Goal: Transaction & Acquisition: Purchase product/service

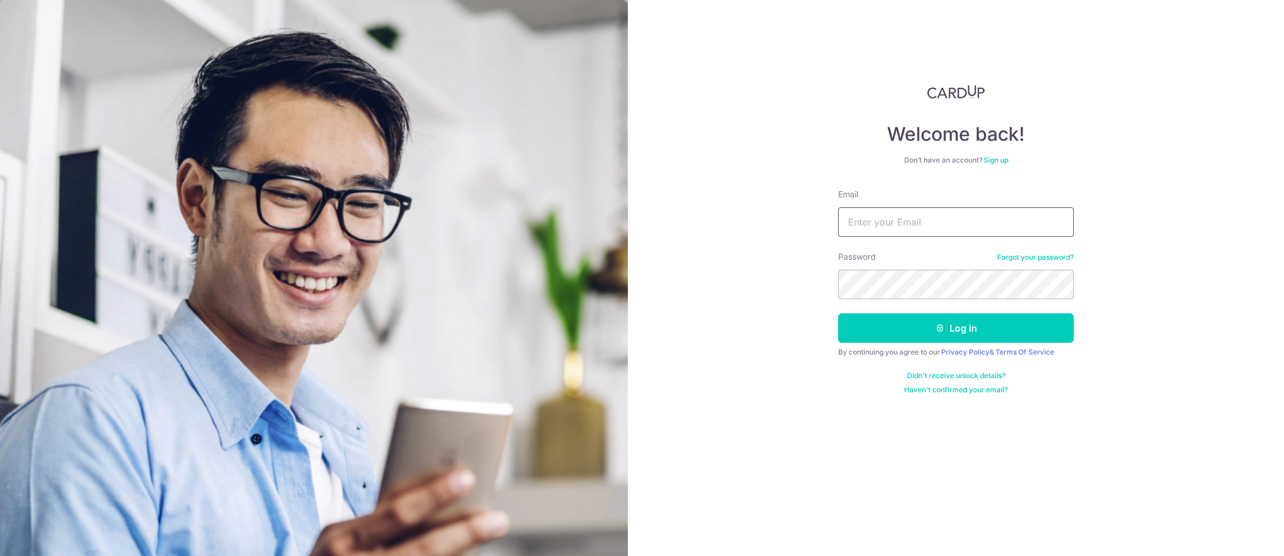
click at [878, 228] on input "Email" at bounding box center [956, 221] width 236 height 29
click at [883, 223] on input "Email" at bounding box center [956, 221] width 236 height 29
type input "[EMAIL_ADDRESS][DOMAIN_NAME]"
click at [977, 331] on button "Log in" at bounding box center [956, 327] width 236 height 29
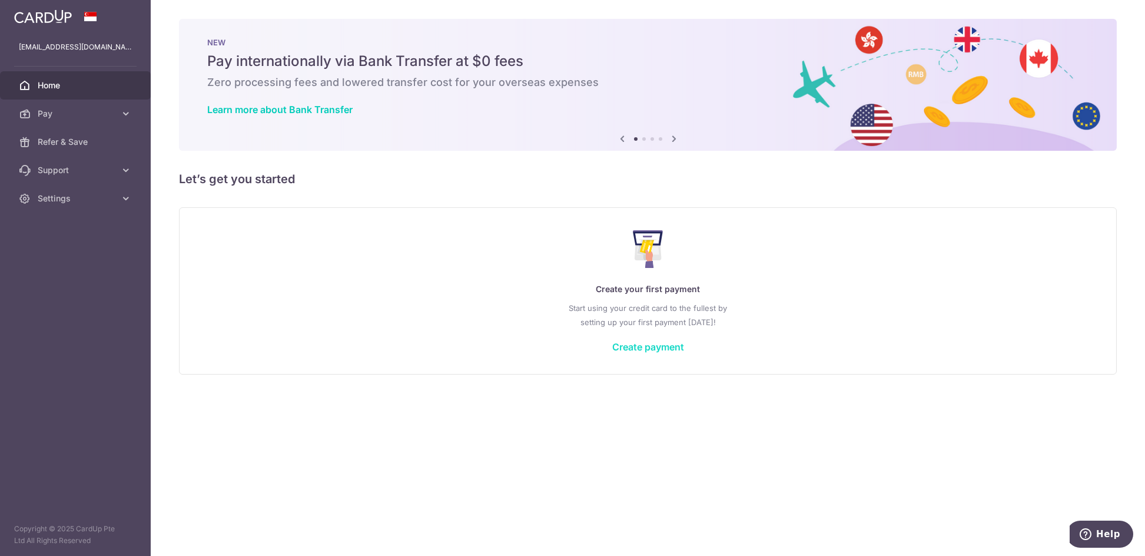
click at [662, 350] on link "Create payment" at bounding box center [648, 347] width 72 height 12
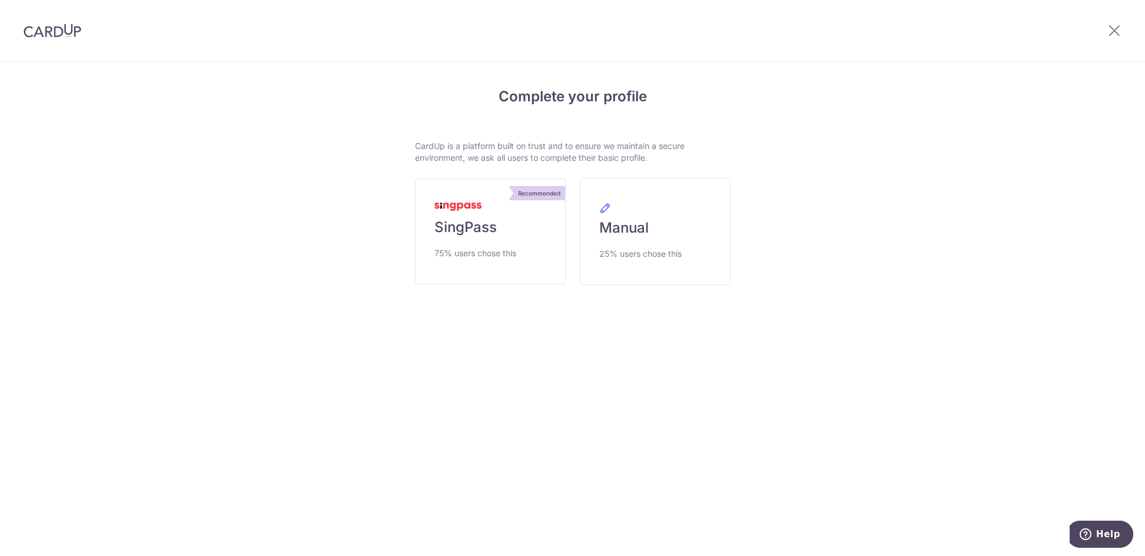
click at [1122, 25] on div at bounding box center [1114, 30] width 61 height 61
click at [1108, 35] on icon at bounding box center [1115, 30] width 14 height 15
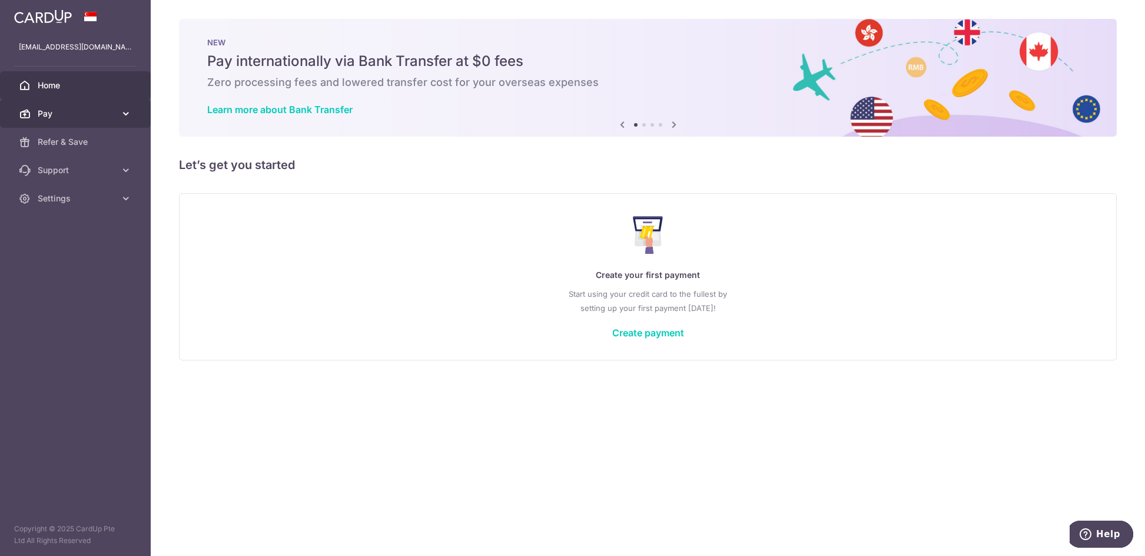
click at [87, 111] on span "Pay" at bounding box center [77, 114] width 78 height 12
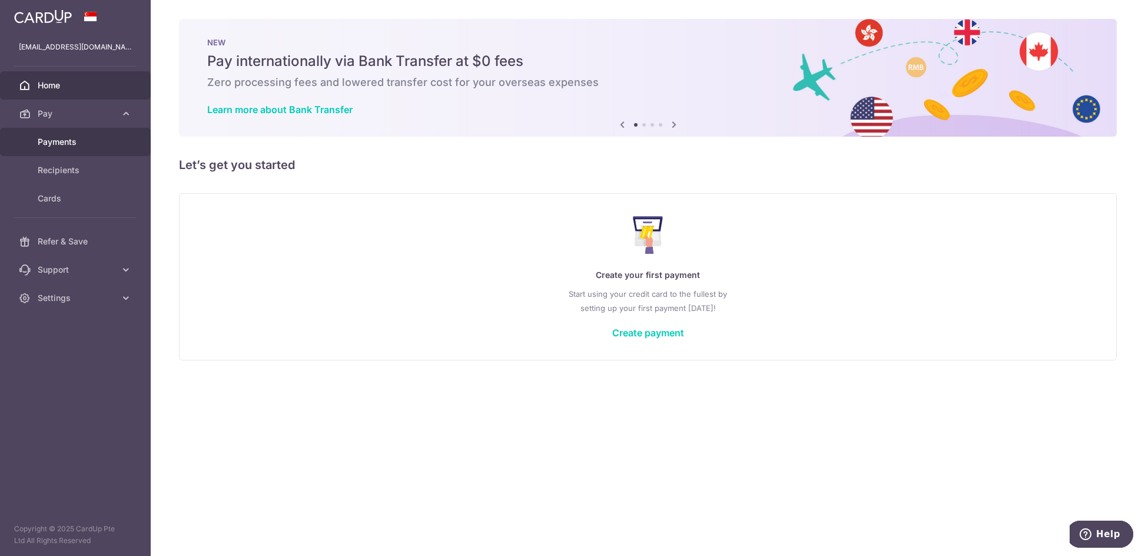
click at [88, 141] on span "Payments" at bounding box center [77, 142] width 78 height 12
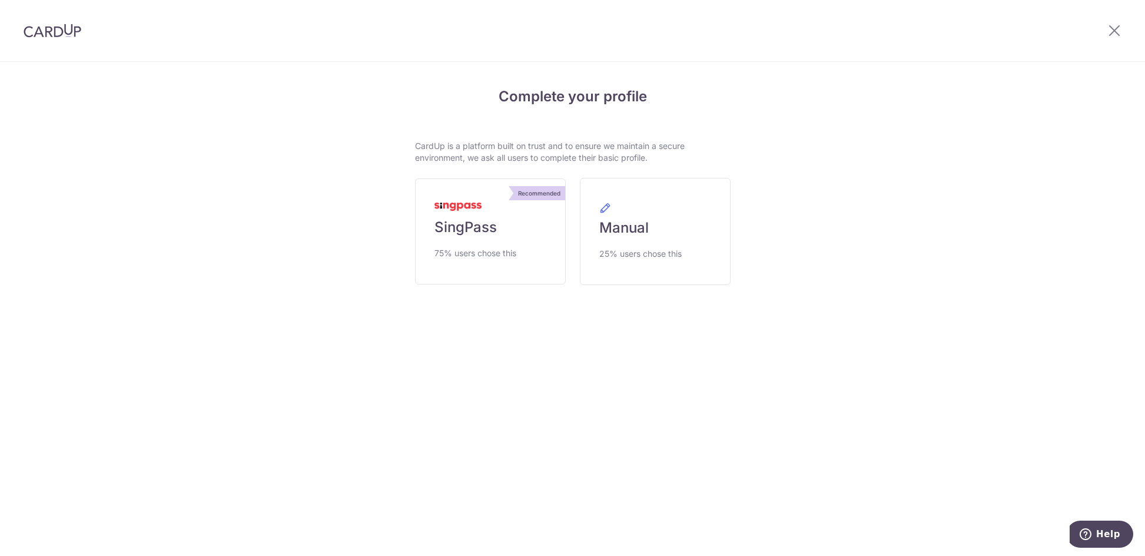
click at [68, 28] on img at bounding box center [53, 31] width 58 height 14
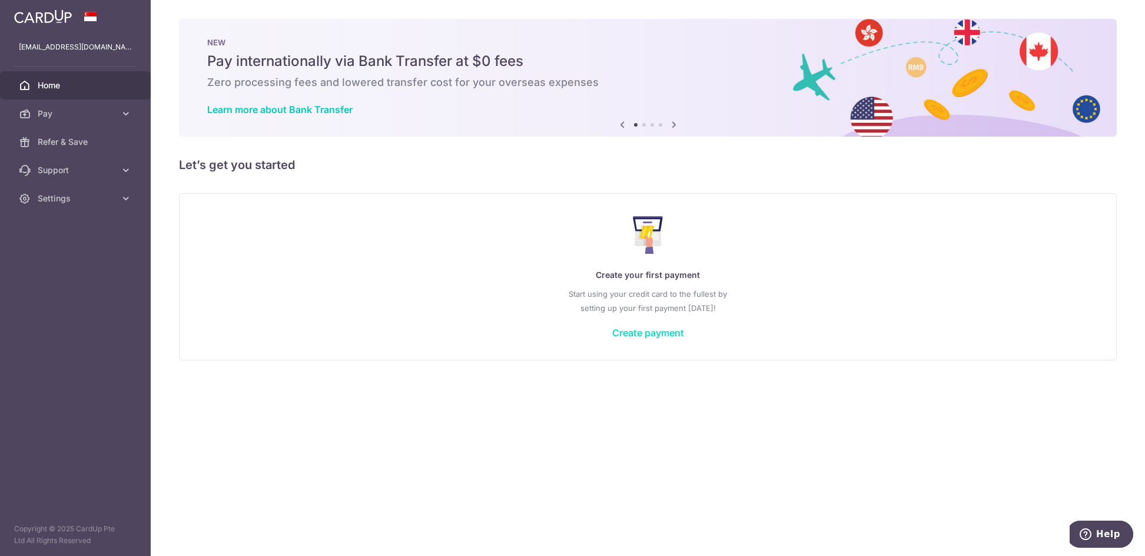
click at [638, 334] on link "Create payment" at bounding box center [648, 333] width 72 height 12
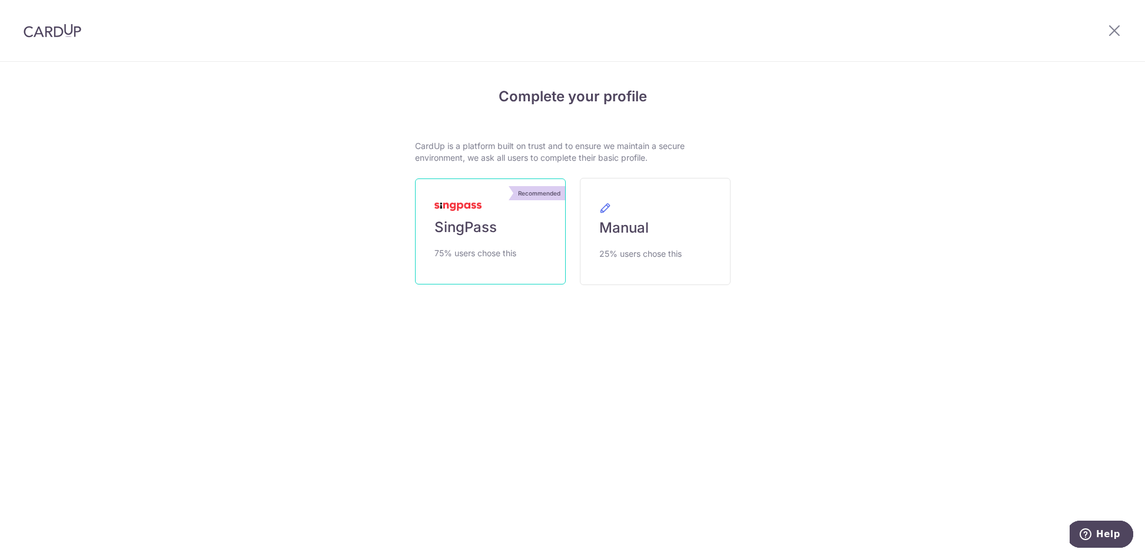
click at [503, 247] on span "75% users chose this" at bounding box center [476, 253] width 82 height 14
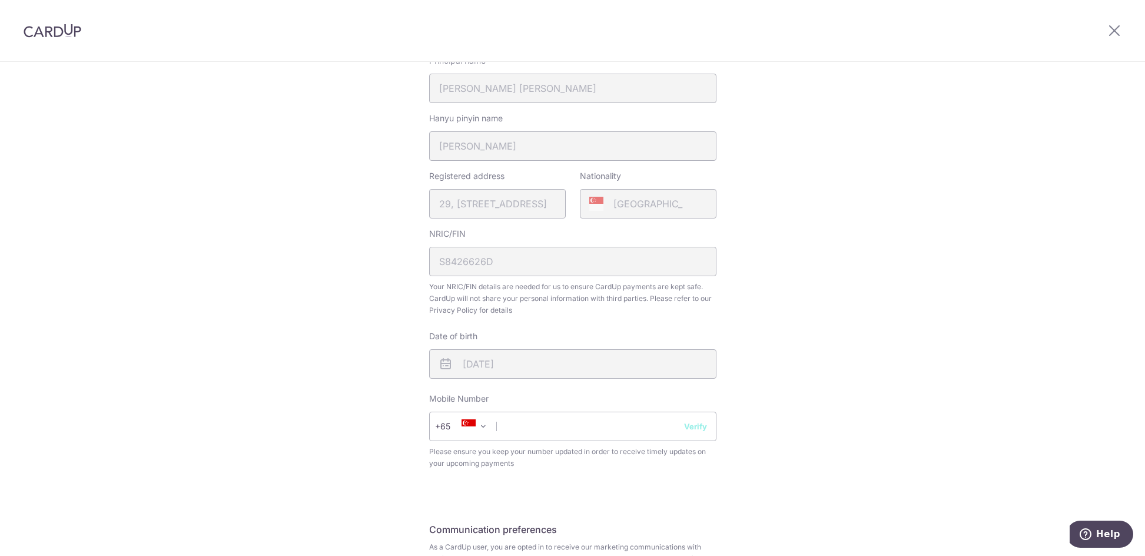
scroll to position [364, 0]
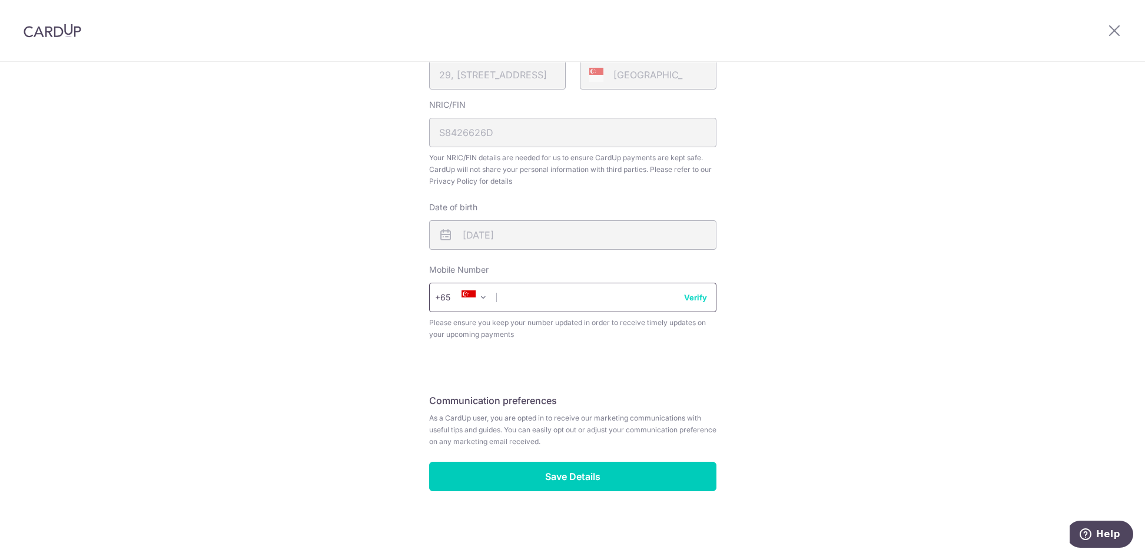
click at [546, 289] on input "text" at bounding box center [572, 297] width 287 height 29
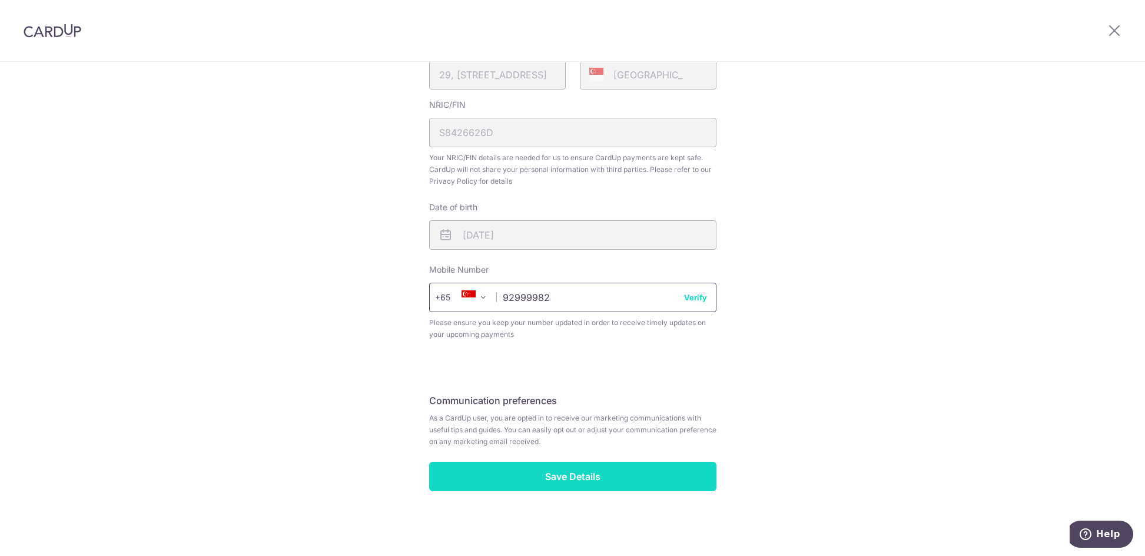
type input "92999982"
click at [589, 478] on input "Save Details" at bounding box center [572, 476] width 287 height 29
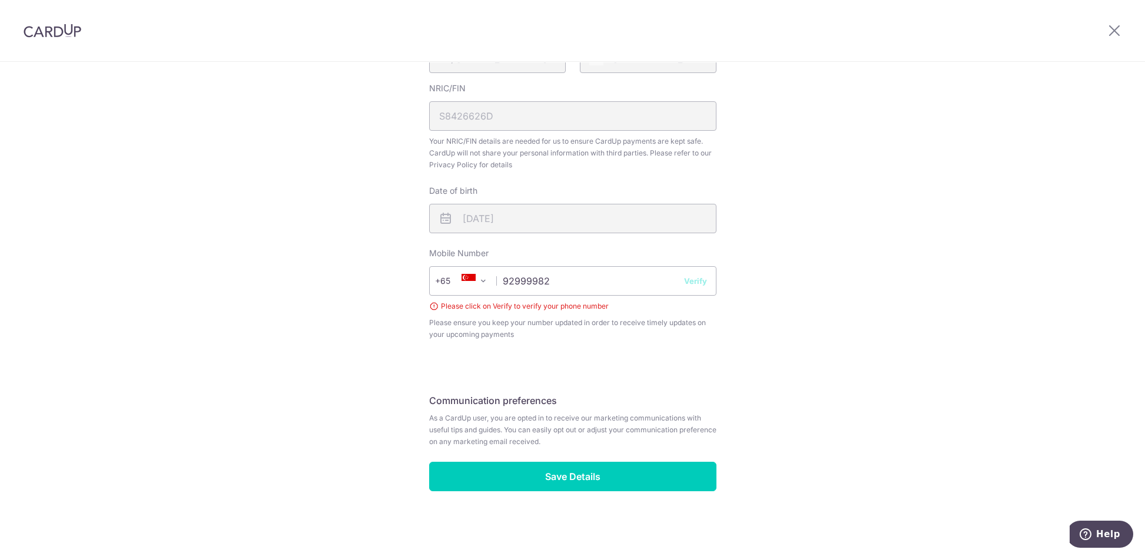
click at [688, 278] on button "Verify" at bounding box center [695, 281] width 23 height 12
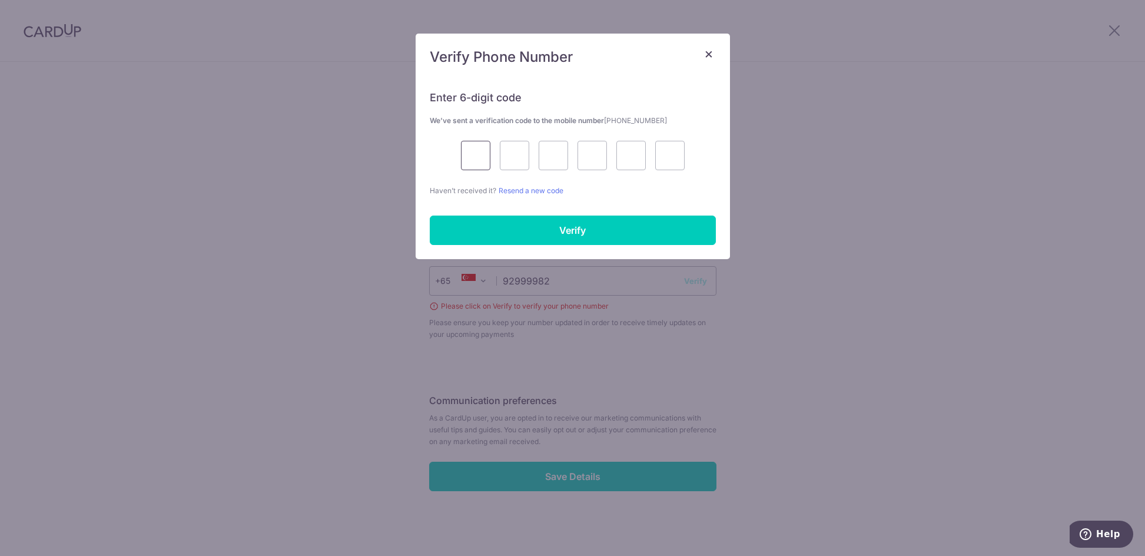
click at [472, 157] on input "text" at bounding box center [475, 155] width 29 height 29
type input "5"
type input "6"
type input "8"
type input "9"
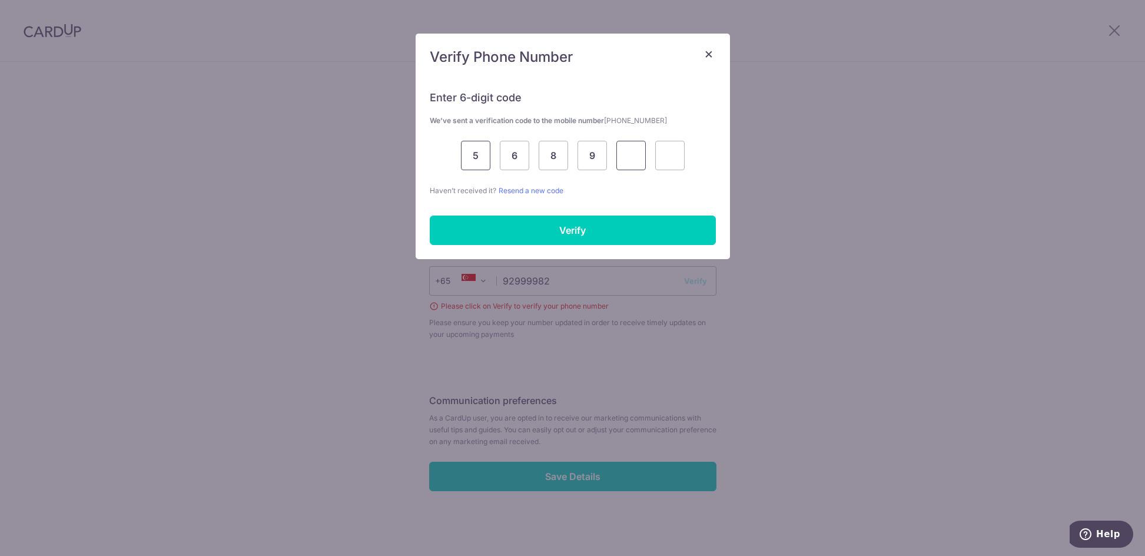
type input "1"
type input "4"
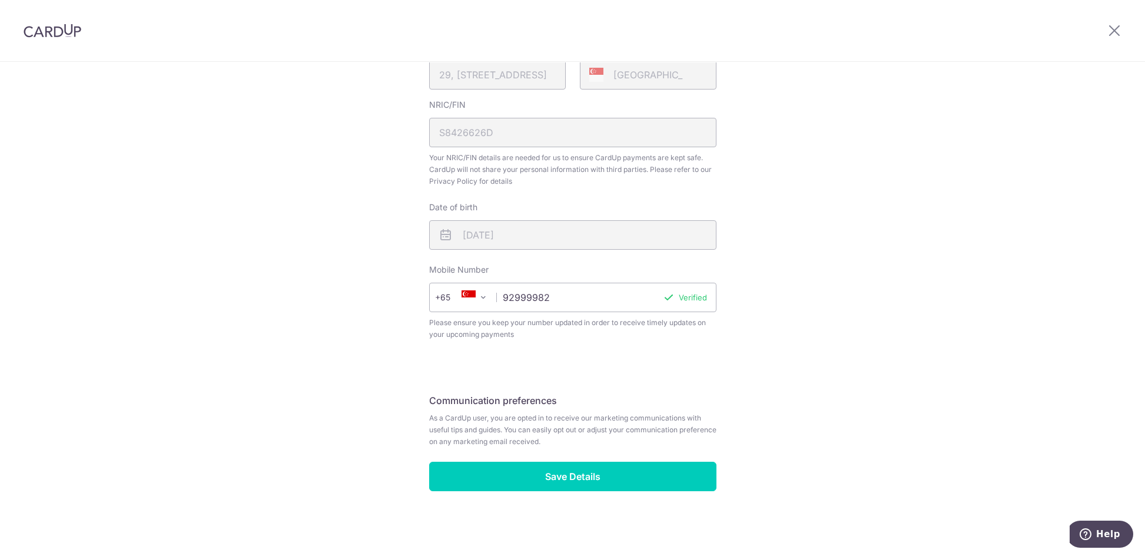
scroll to position [364, 0]
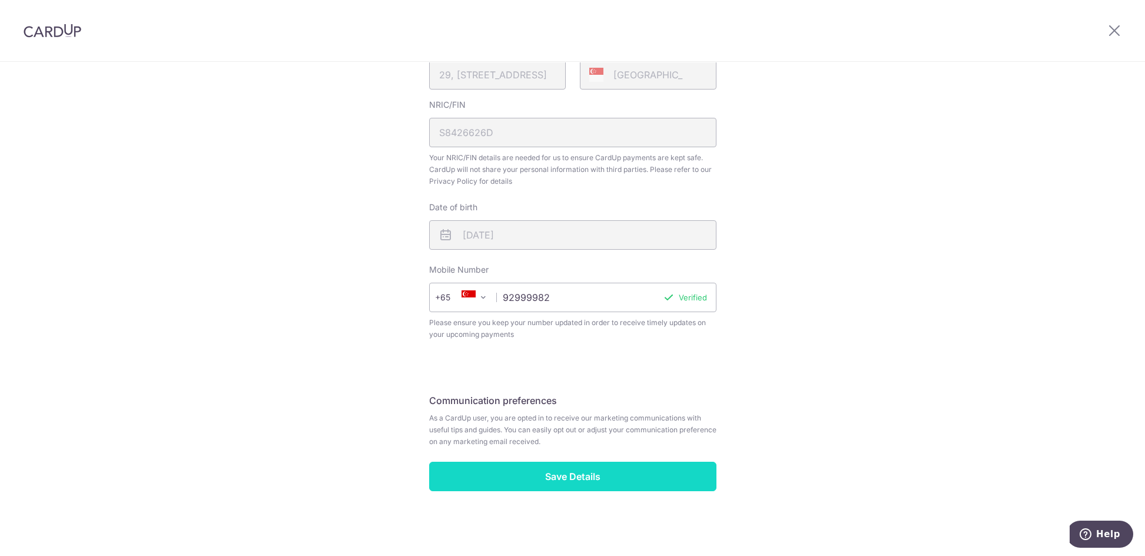
click at [584, 480] on input "Save Details" at bounding box center [572, 476] width 287 height 29
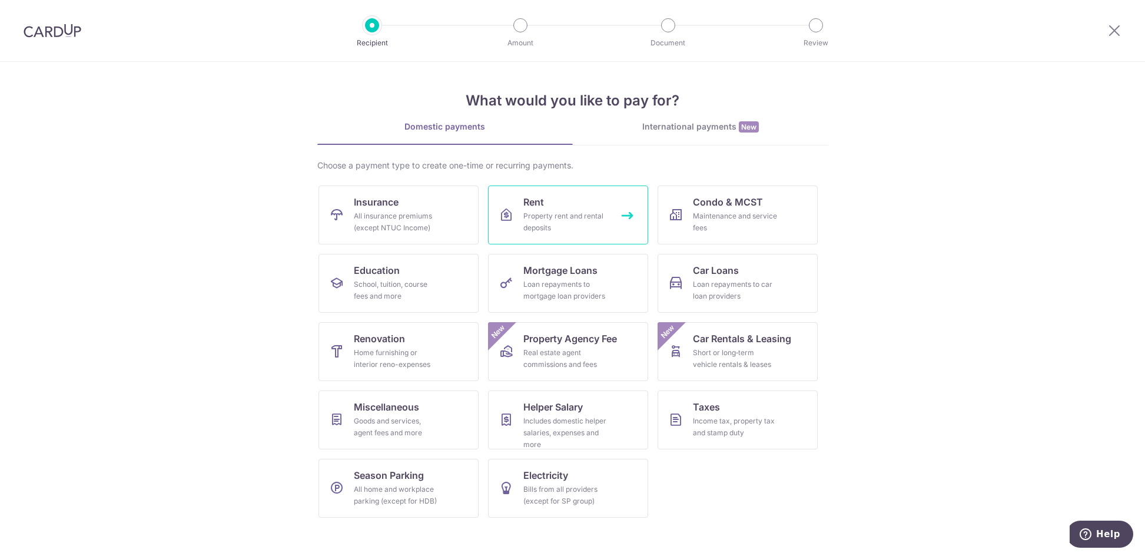
click at [555, 216] on div "Property rent and rental deposits" at bounding box center [565, 222] width 85 height 24
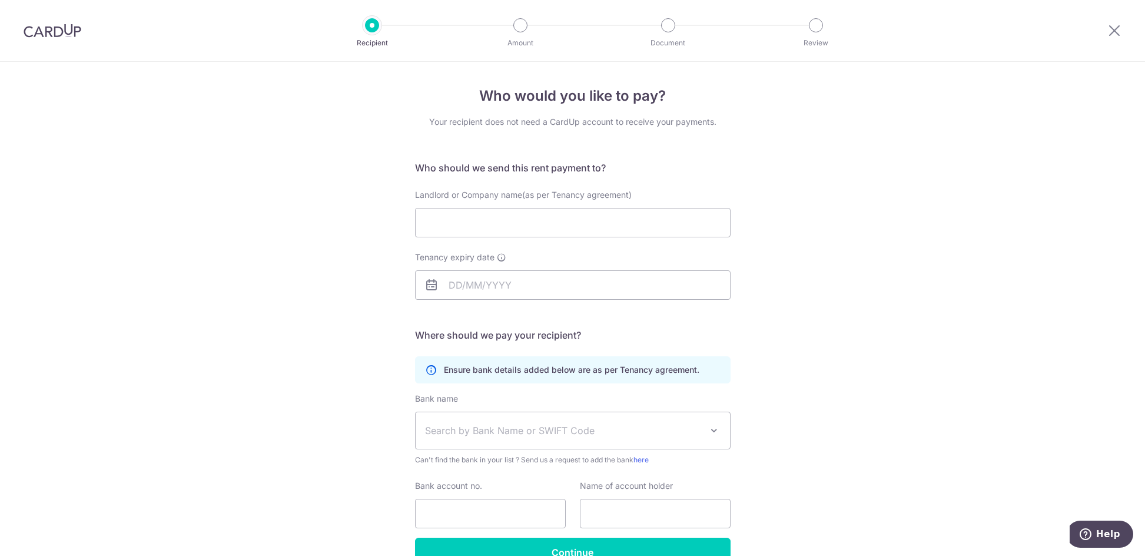
scroll to position [67, 0]
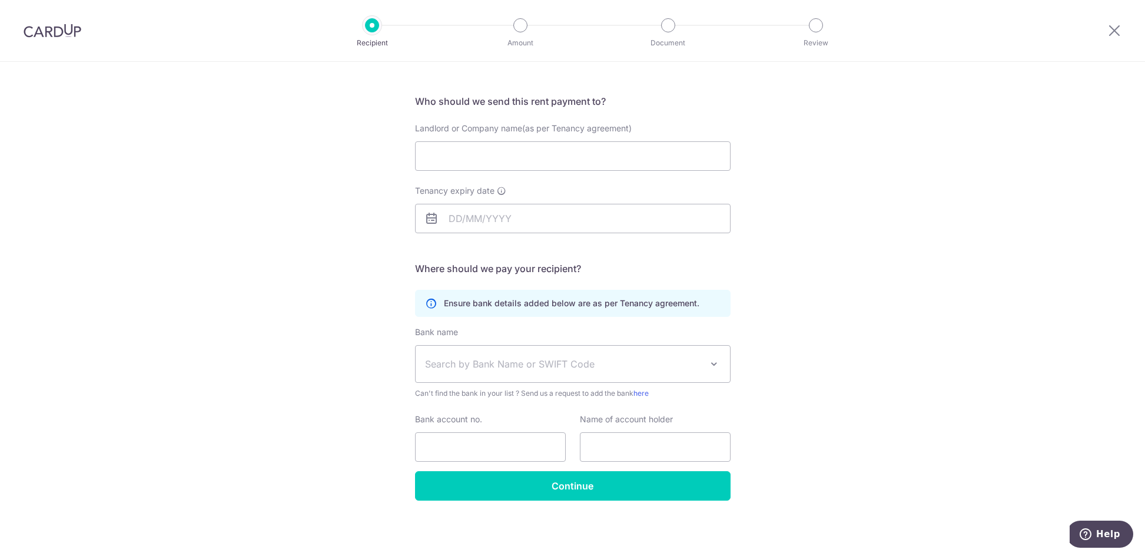
click at [802, 354] on div "Who would you like to pay? Your recipient does not need a CardUp account to rec…" at bounding box center [572, 275] width 1145 height 561
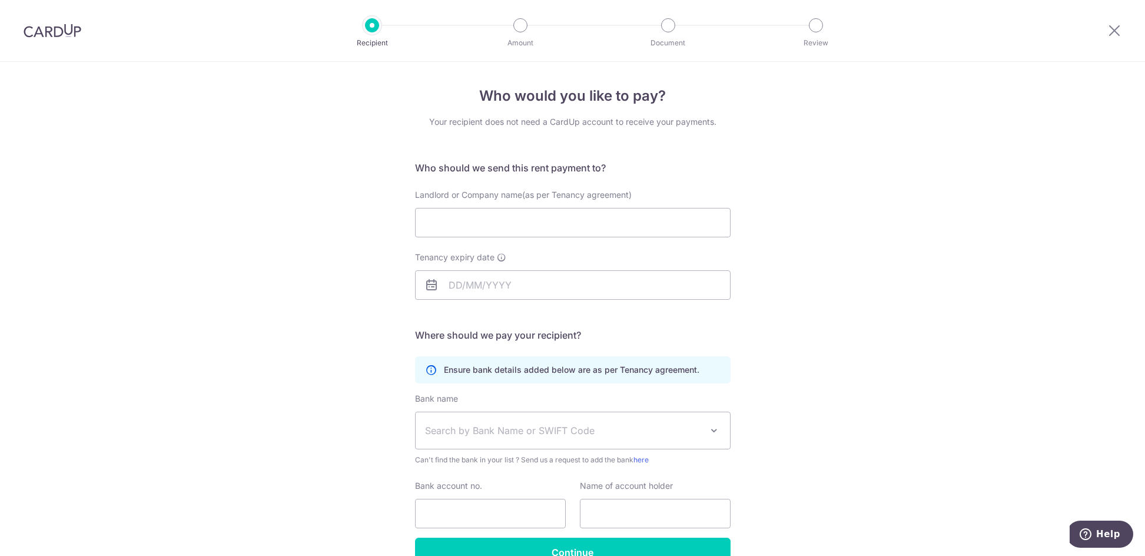
click at [66, 33] on img at bounding box center [53, 31] width 58 height 14
click at [59, 34] on img at bounding box center [53, 31] width 58 height 14
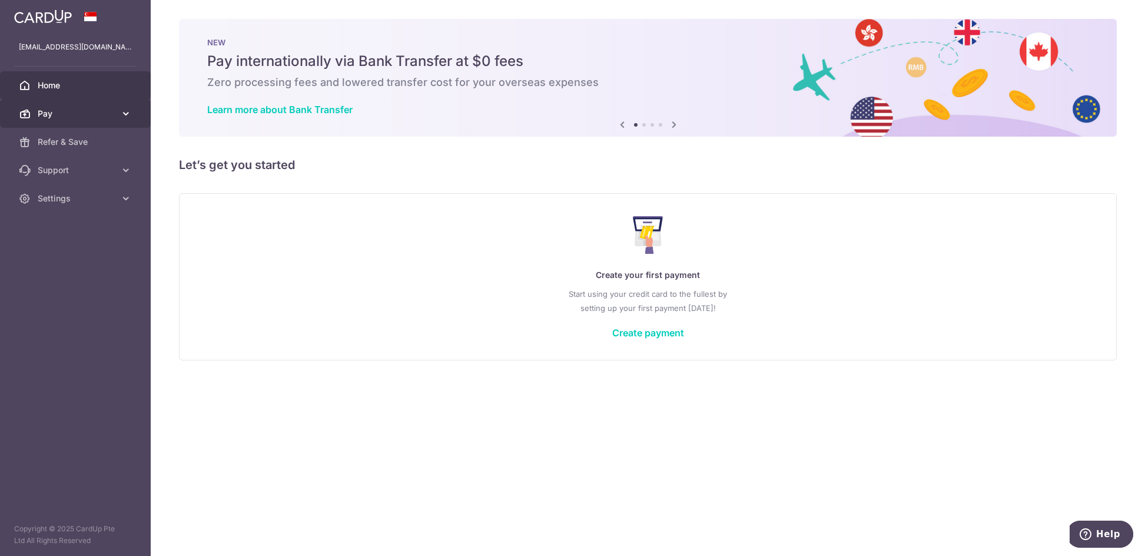
click at [108, 115] on span "Pay" at bounding box center [77, 114] width 78 height 12
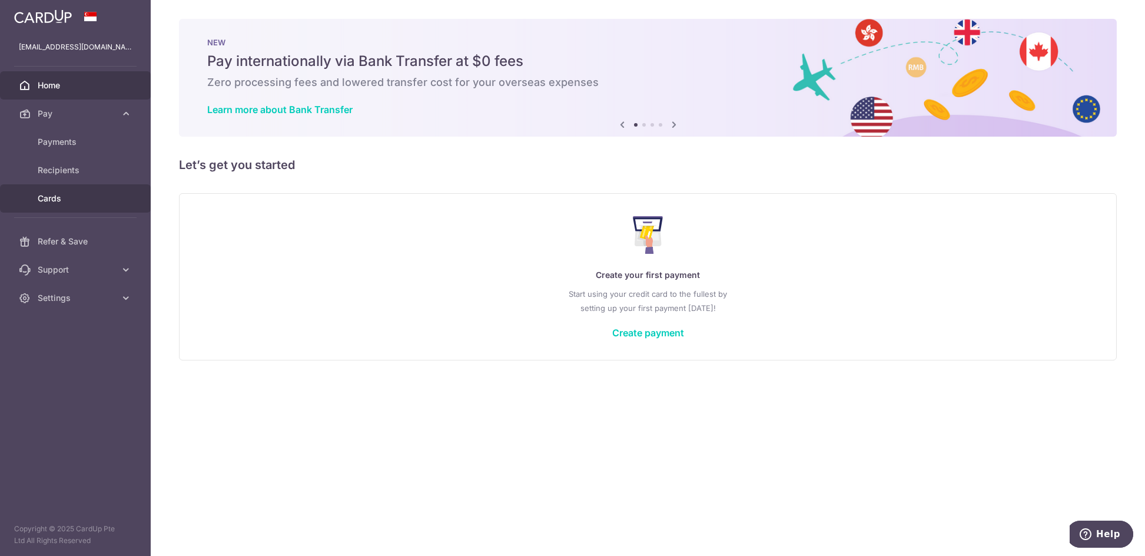
click at [122, 196] on link "Cards" at bounding box center [75, 198] width 151 height 28
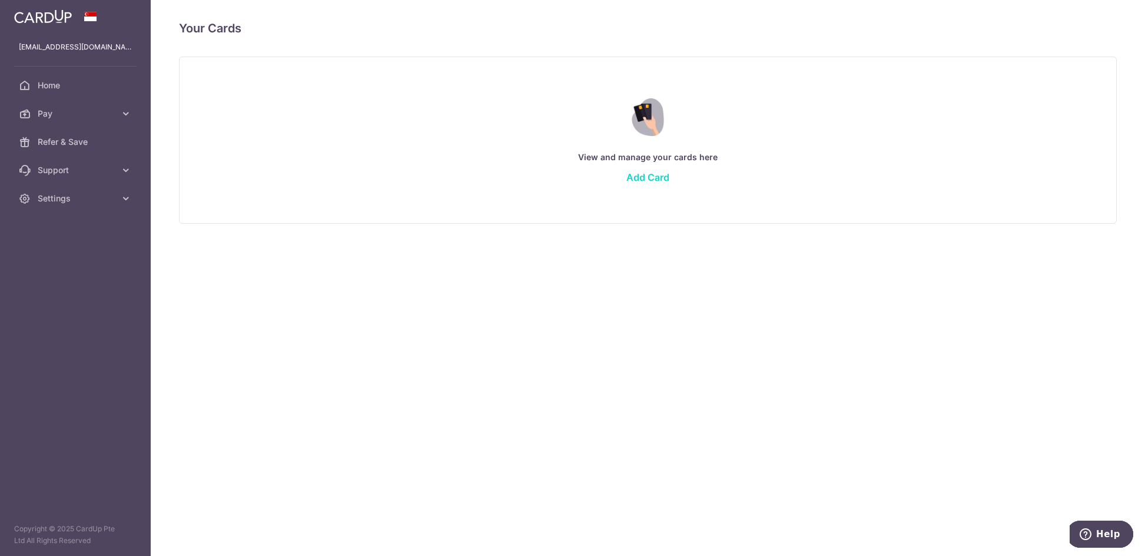
click at [639, 174] on link "Add Card" at bounding box center [647, 177] width 43 height 12
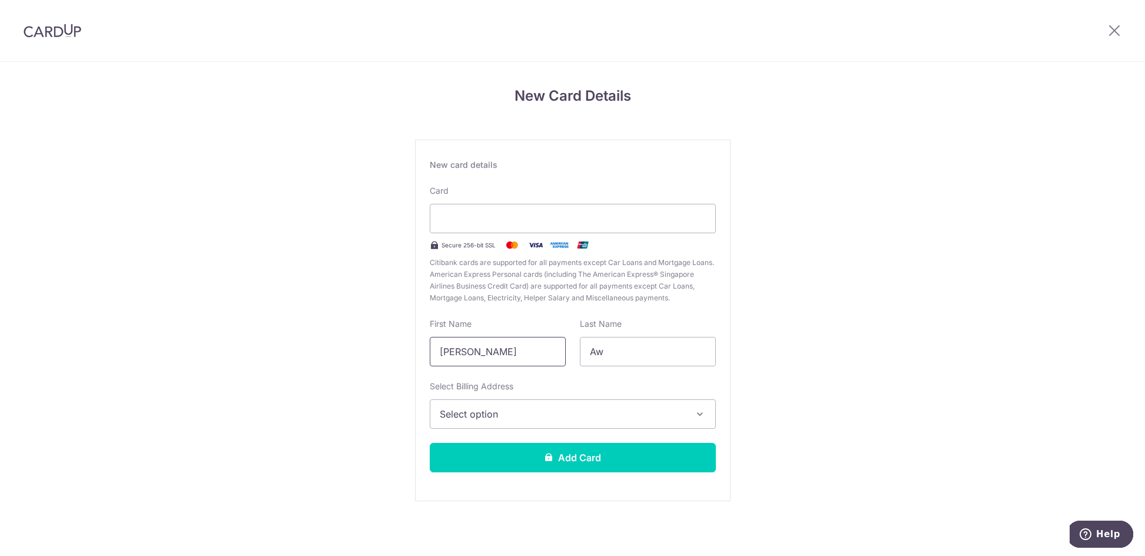
type input "Aw"
type input "[PERSON_NAME]"
click at [511, 409] on span "Select option" at bounding box center [562, 414] width 245 height 14
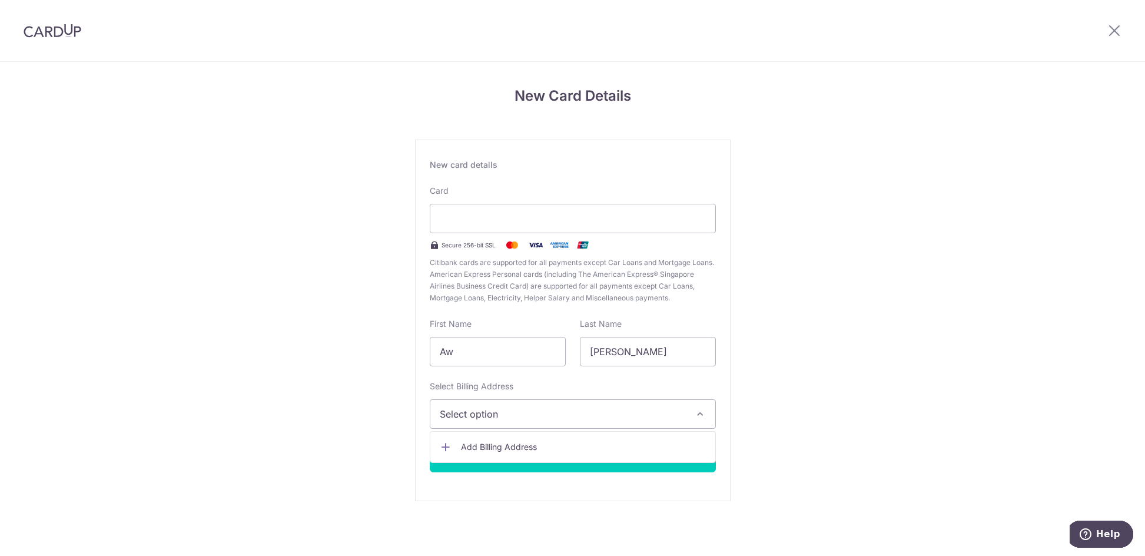
click at [823, 412] on div "New Card Details New card details Card Secure 256-bit SSL Citibank cards are su…" at bounding box center [572, 309] width 1145 height 495
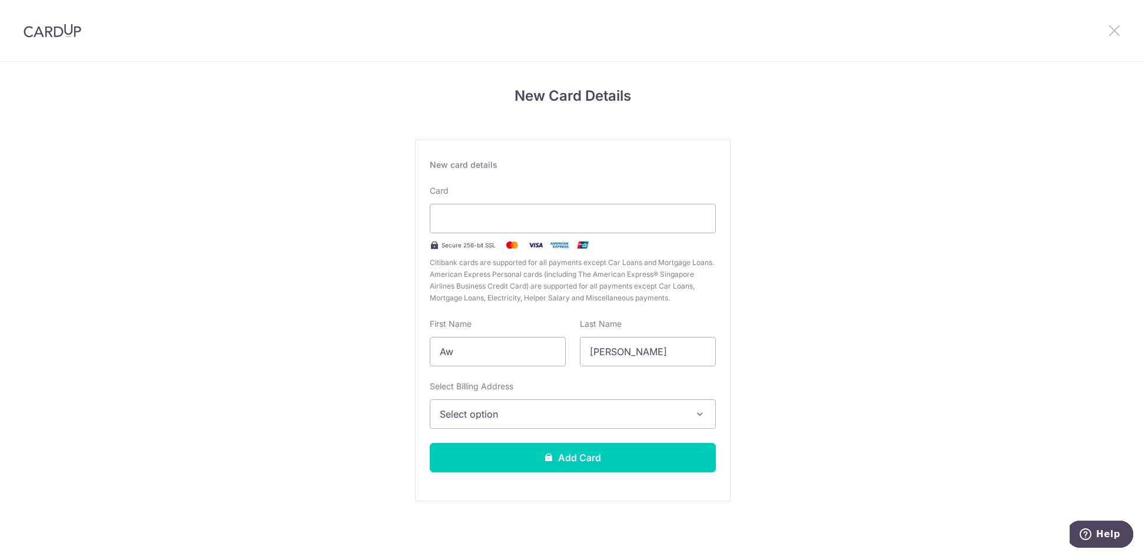
click at [1111, 35] on icon at bounding box center [1115, 30] width 14 height 15
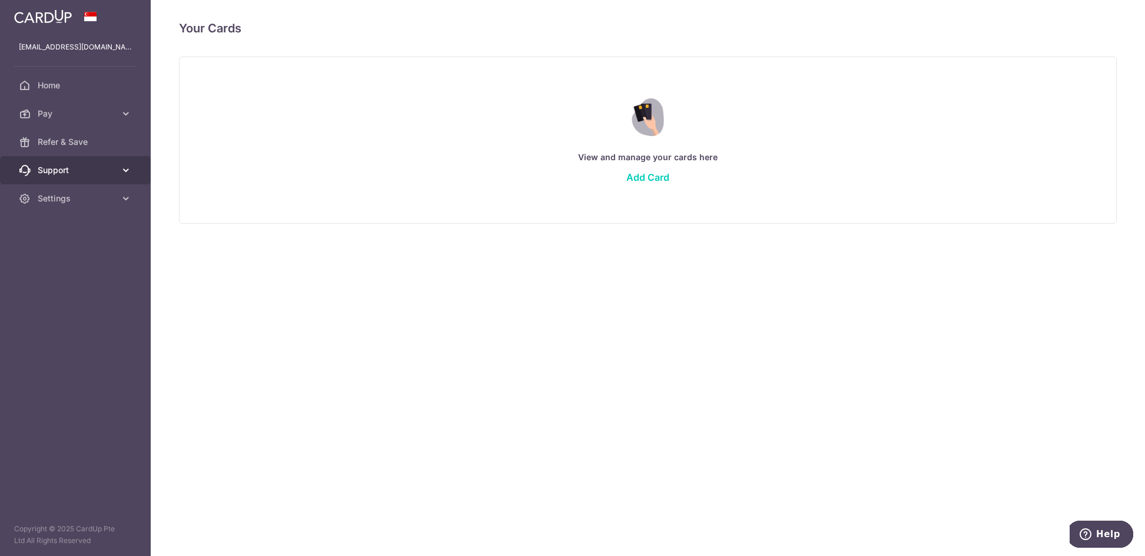
click at [52, 164] on link "Support" at bounding box center [75, 170] width 151 height 28
click at [450, 263] on div "Your Cards View and manage your cards here Add Card Deleting your card ? By del…" at bounding box center [648, 278] width 994 height 556
